Goal: Information Seeking & Learning: Understand process/instructions

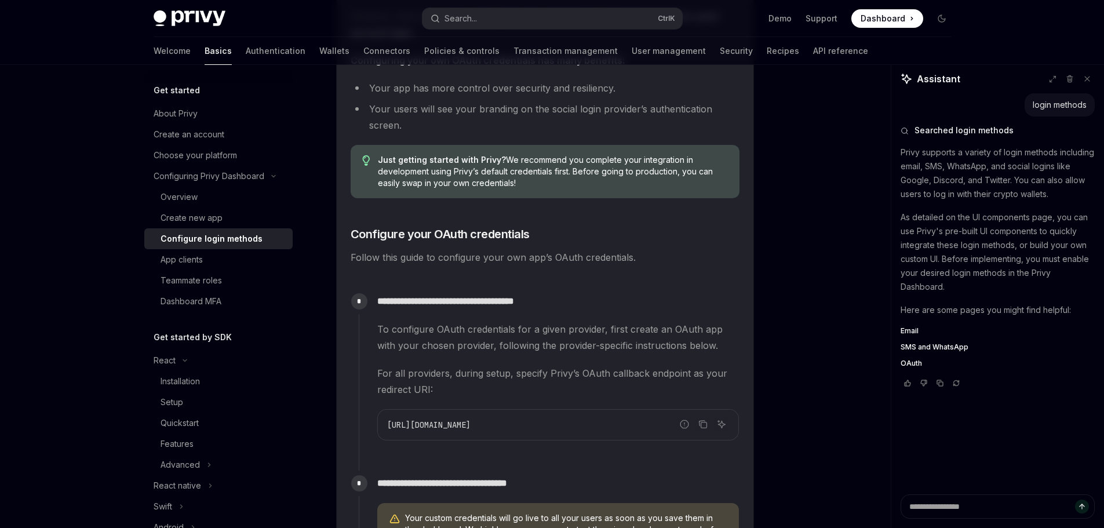
scroll to position [811, 0]
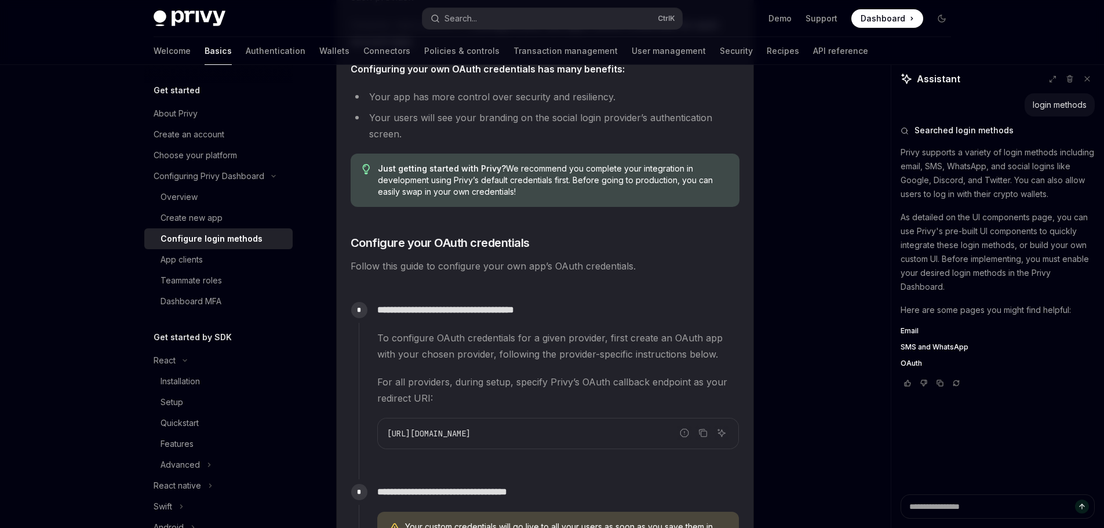
click at [262, 238] on div "Configure login methods" at bounding box center [222, 239] width 125 height 14
drag, startPoint x: 262, startPoint y: 238, endPoint x: 396, endPoint y: 273, distance: 137.7
click at [262, 239] on div "Configure login methods" at bounding box center [222, 239] width 125 height 14
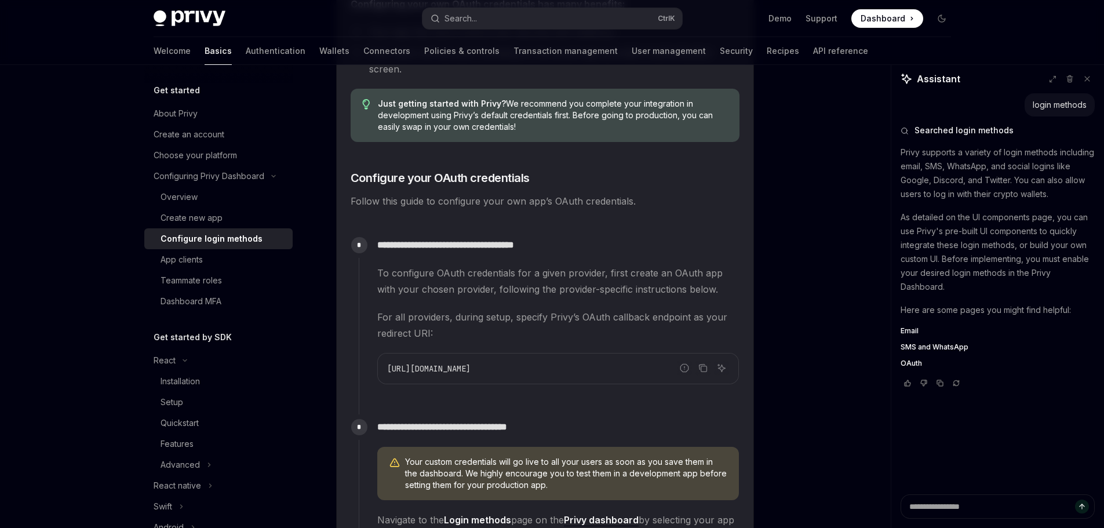
scroll to position [927, 0]
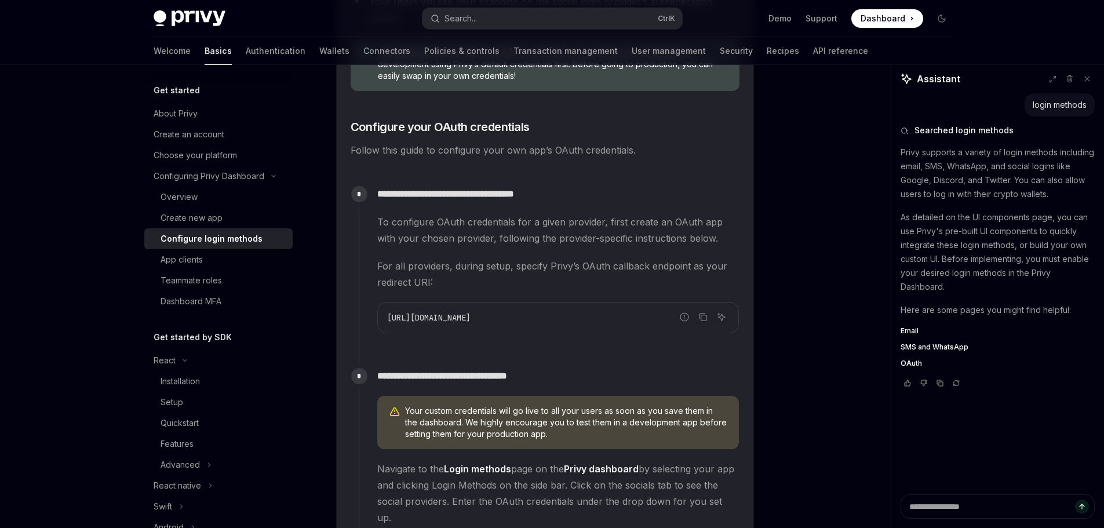
click at [470, 316] on span "[URL][DOMAIN_NAME]" at bounding box center [428, 317] width 83 height 10
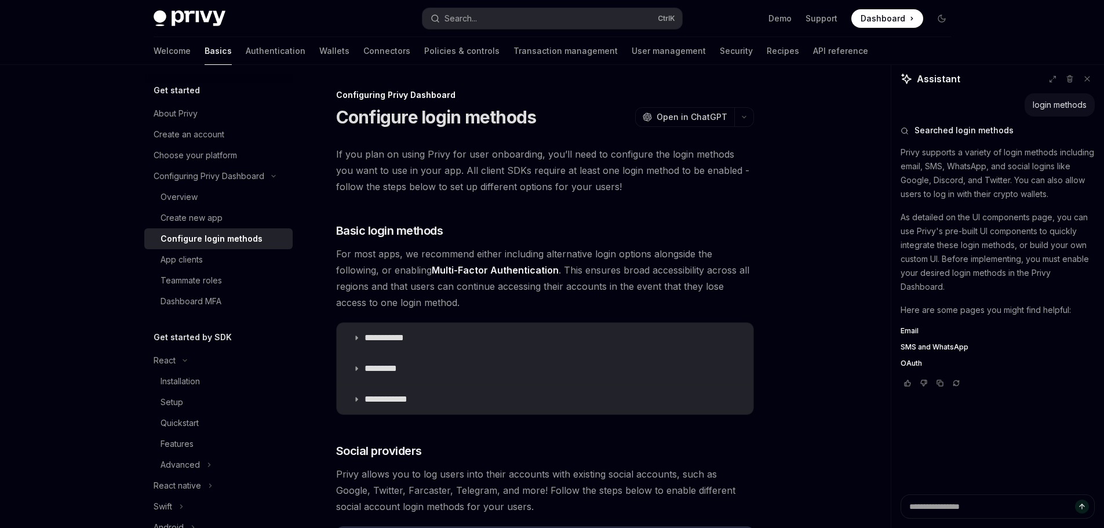
type textarea "*"
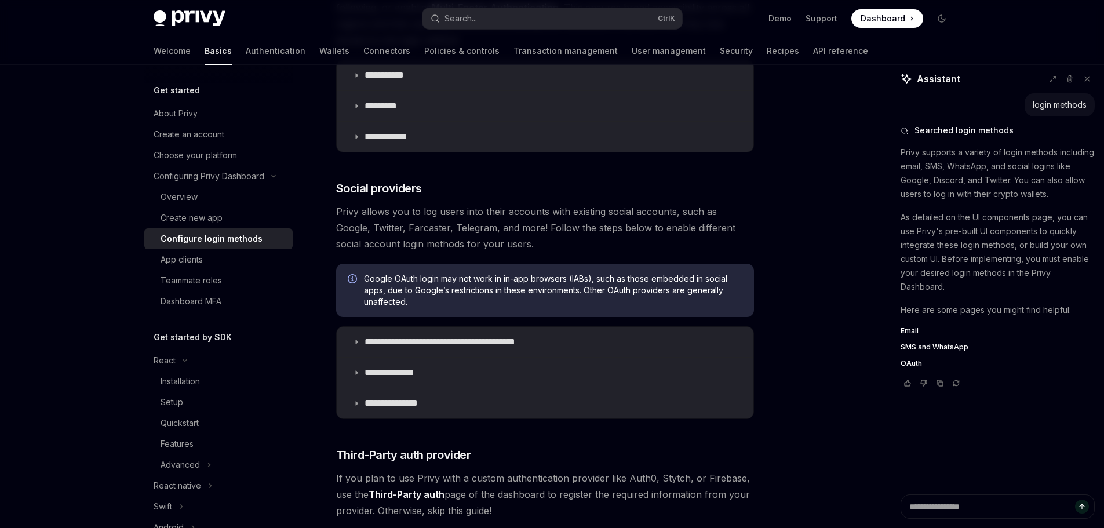
scroll to position [248, 0]
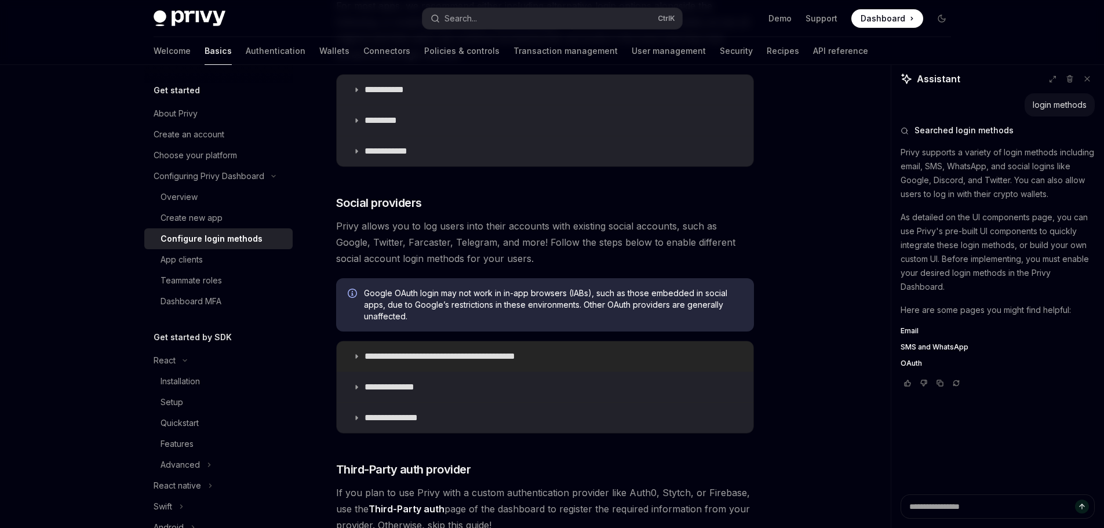
click at [489, 356] on p "**********" at bounding box center [459, 356] width 191 height 12
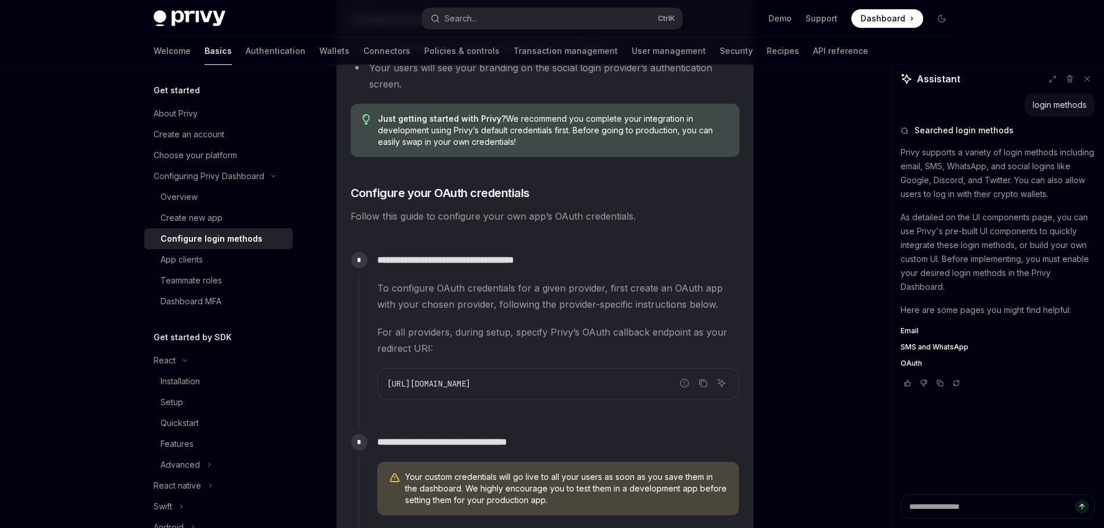
scroll to position [885, 0]
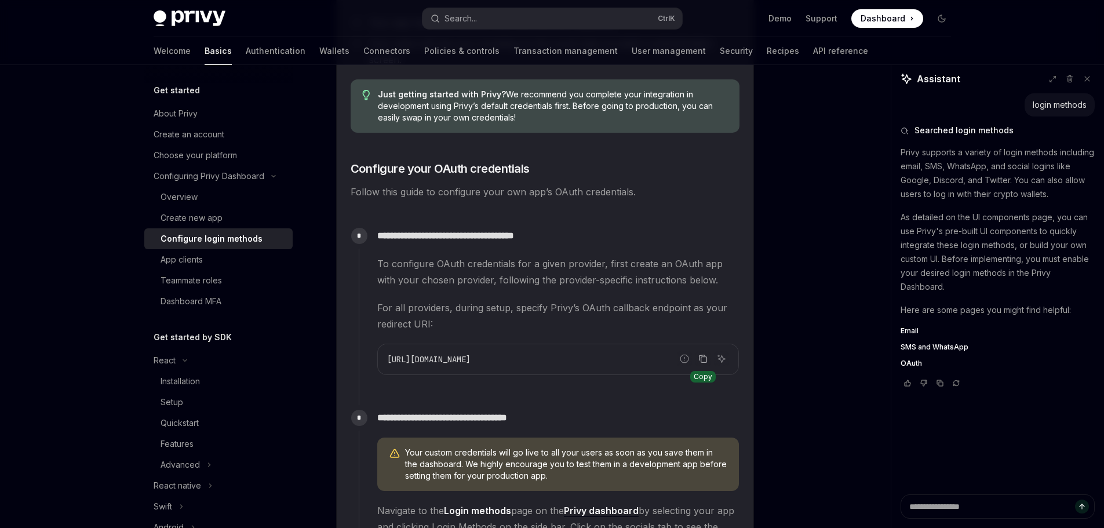
click at [701, 360] on icon "Copy the contents from the code block" at bounding box center [702, 358] width 9 height 9
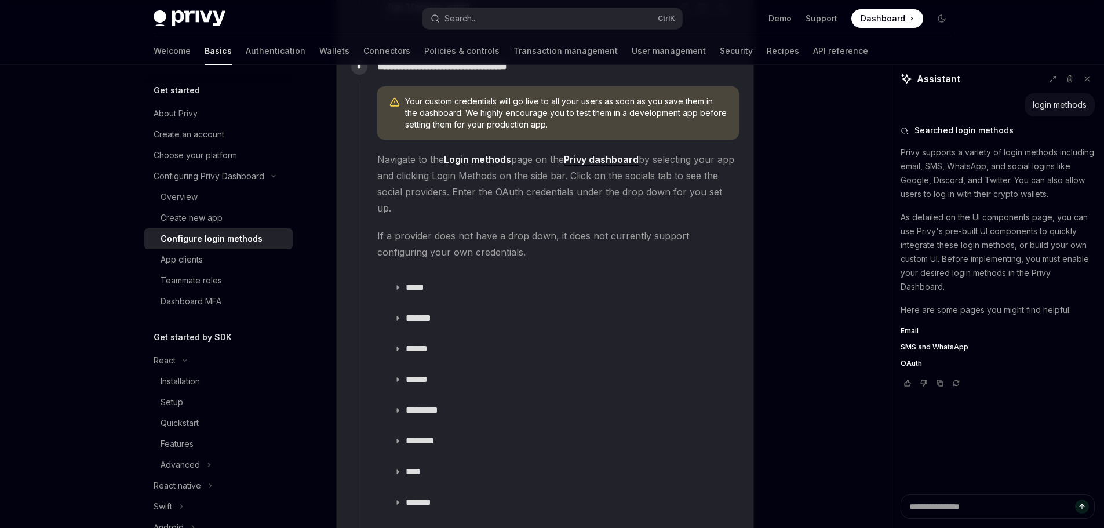
scroll to position [1233, 0]
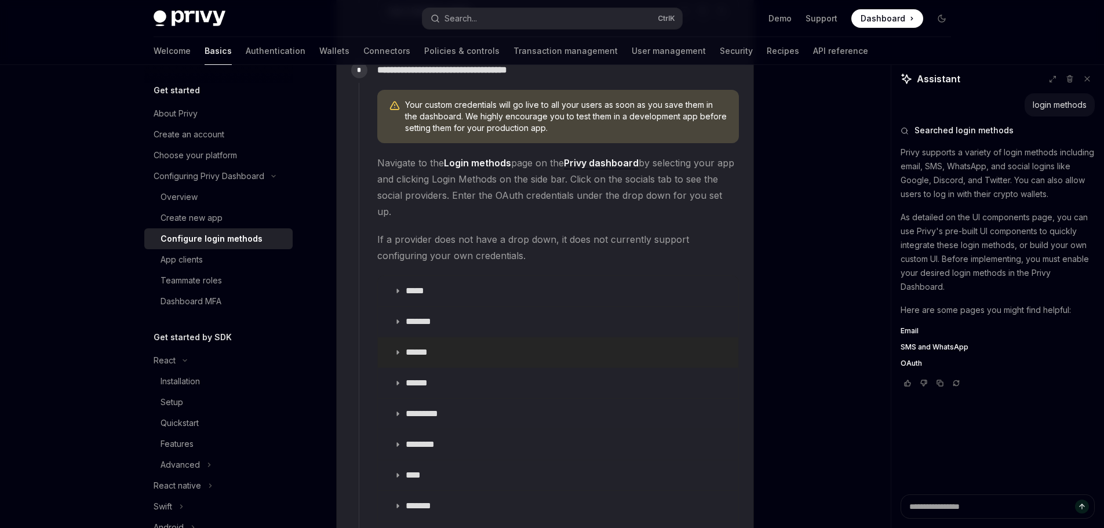
click at [398, 349] on icon at bounding box center [397, 352] width 7 height 7
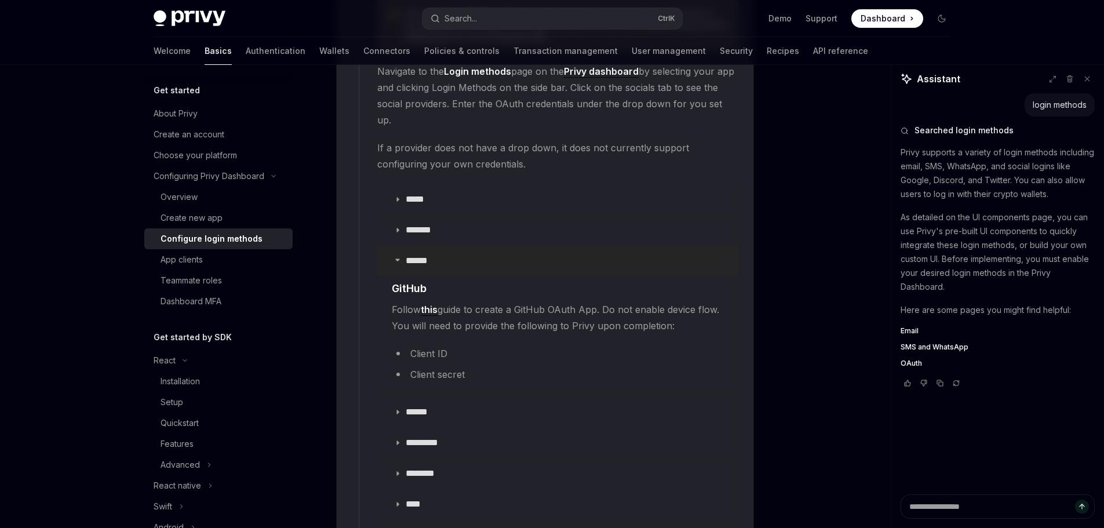
scroll to position [1406, 0]
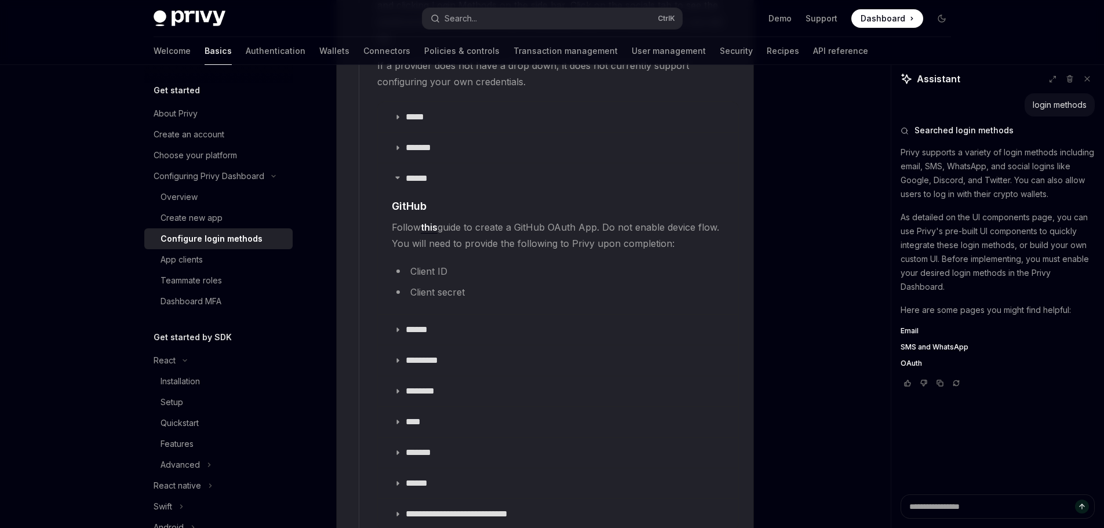
click at [429, 221] on link "this" at bounding box center [429, 227] width 17 height 12
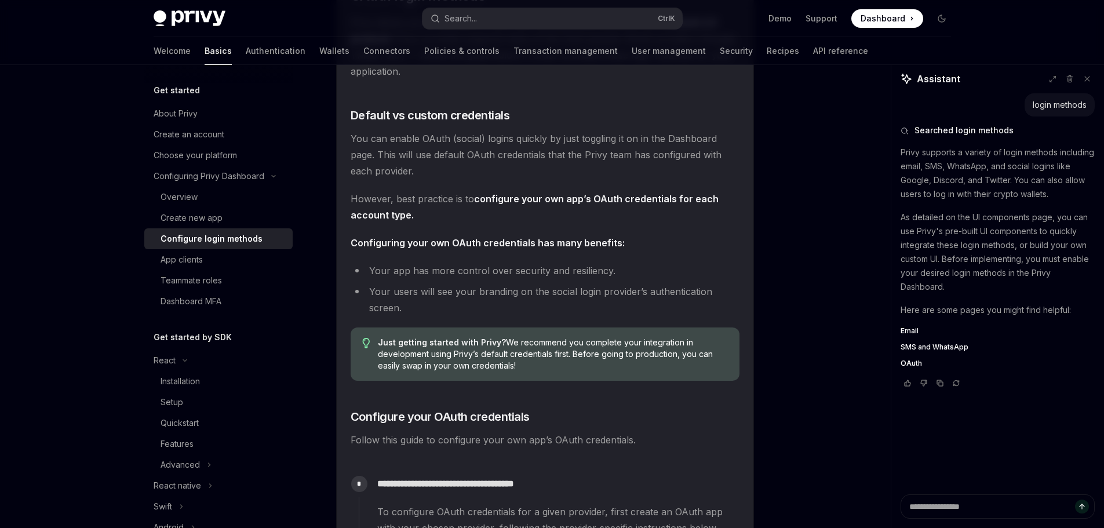
scroll to position [811, 0]
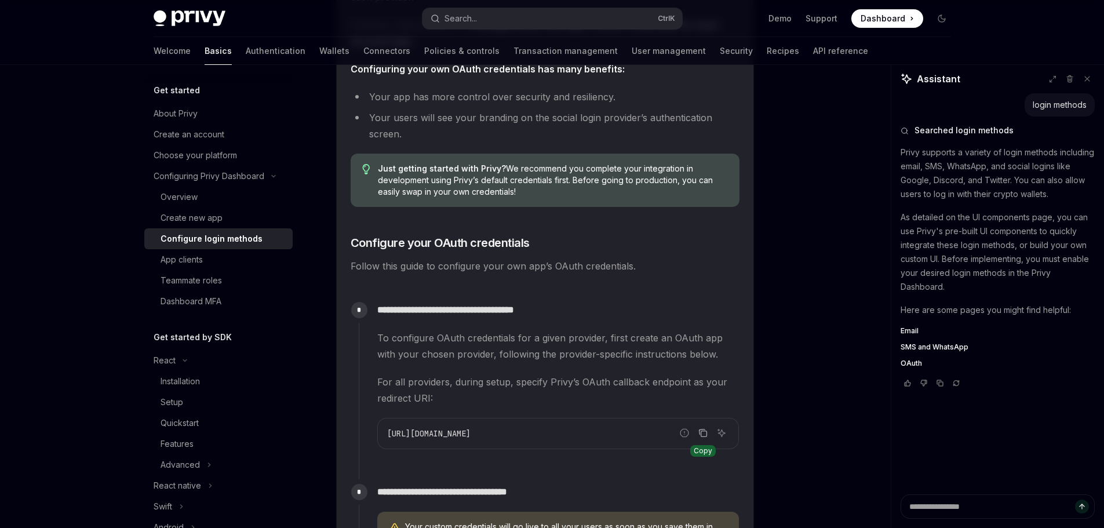
click at [706, 432] on icon "Copy the contents from the code block" at bounding box center [702, 432] width 9 height 9
